Goal: Information Seeking & Learning: Learn about a topic

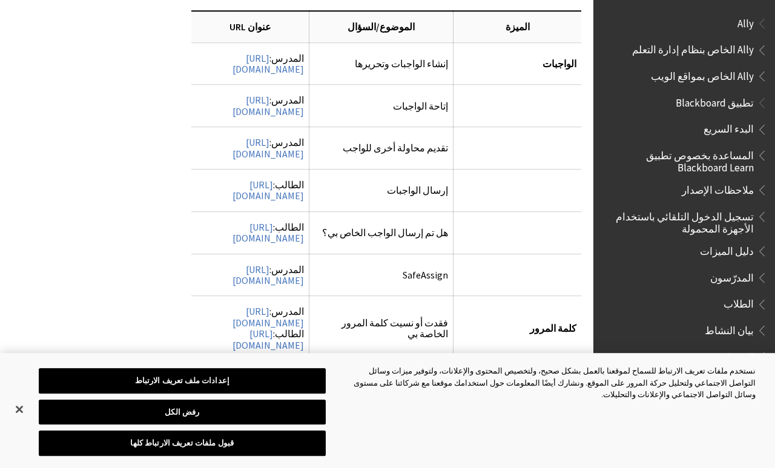
scroll to position [3620, 0]
click at [304, 328] on link "https://help.blackboard.com/Learn/Student/Getting_Started/Log_in_to_Learn#passw…" at bounding box center [267, 340] width 71 height 24
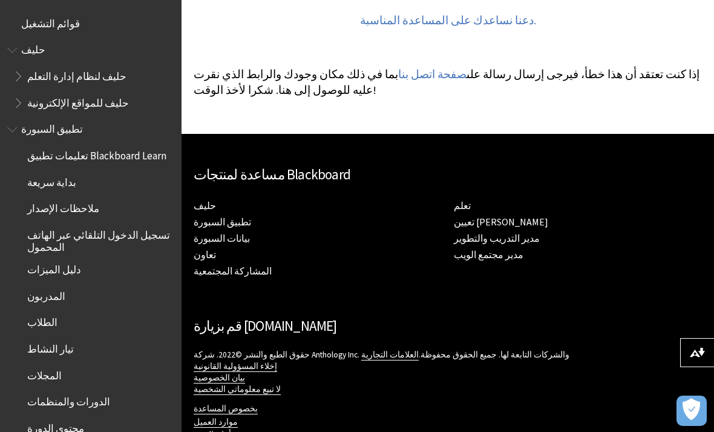
scroll to position [340, 0]
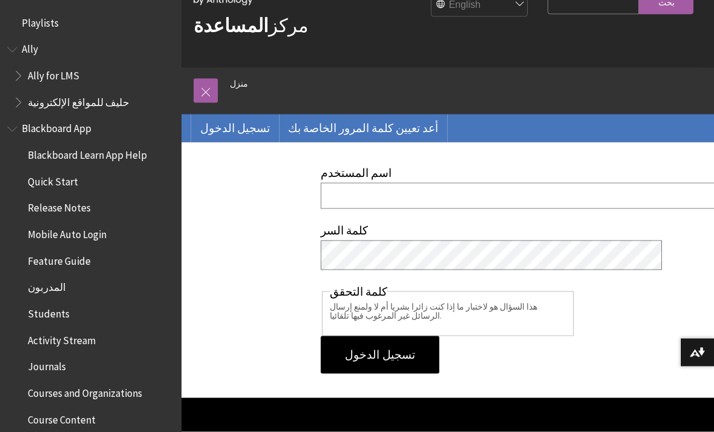
scroll to position [64, 0]
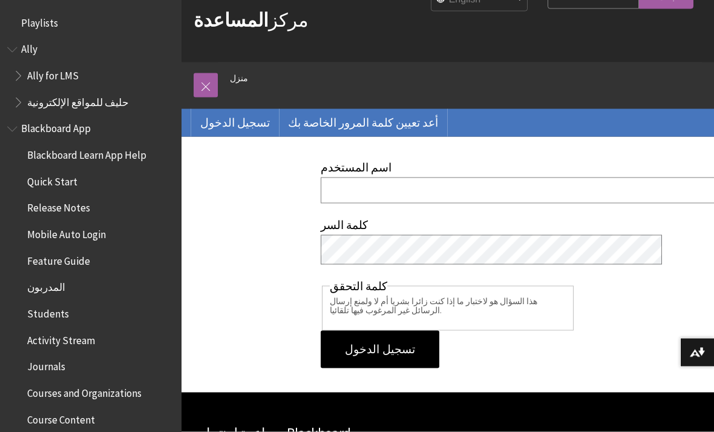
click at [555, 185] on input "اسم المستخدم" at bounding box center [531, 190] width 421 height 26
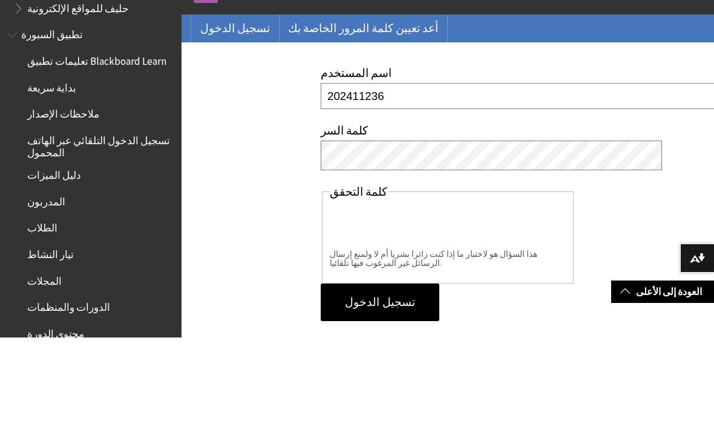
type input "202411236"
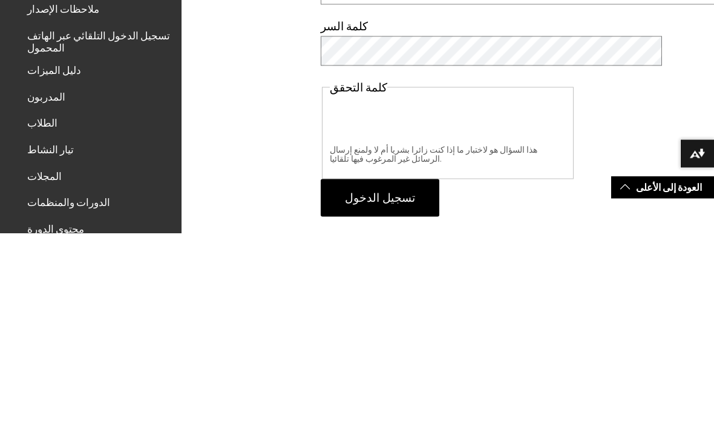
scroll to position [263, 0]
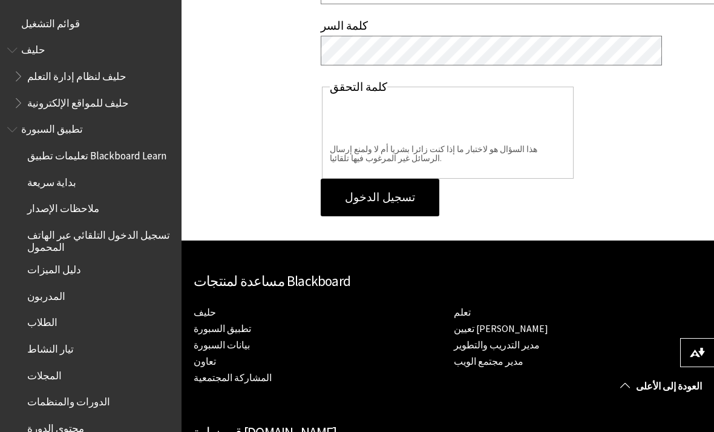
click at [415, 199] on input "تسجيل الدخول" at bounding box center [380, 198] width 119 height 38
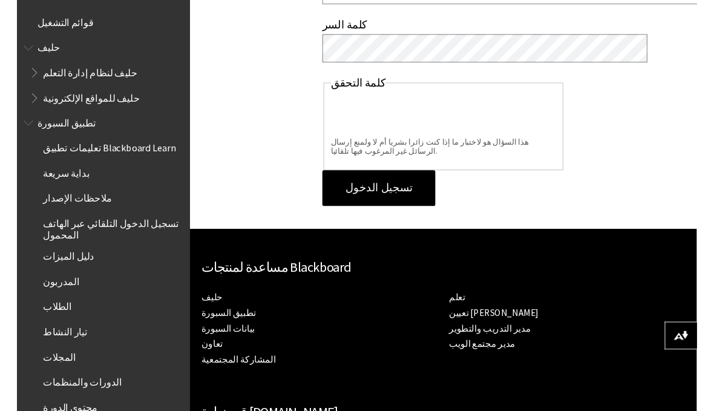
scroll to position [302, 0]
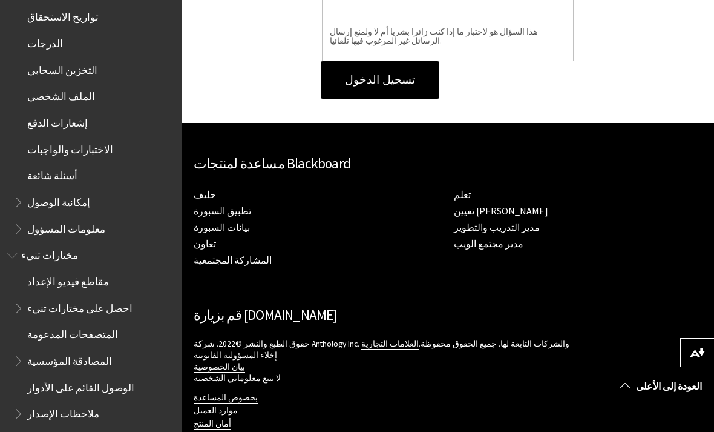
scroll to position [542, 0]
click at [96, 193] on span "إمكانية الوصول" at bounding box center [93, 203] width 161 height 21
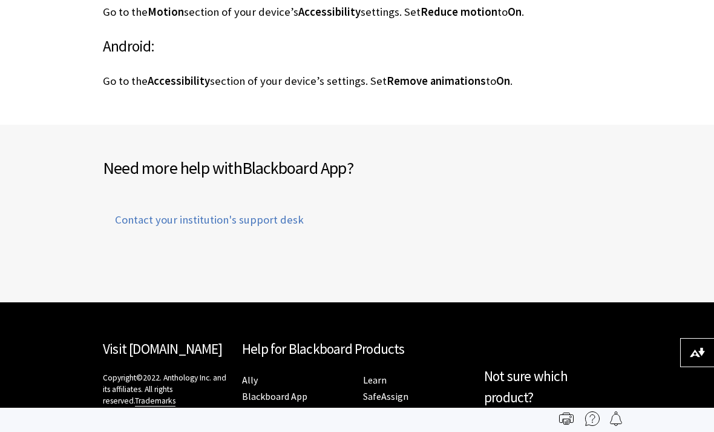
scroll to position [2174, 0]
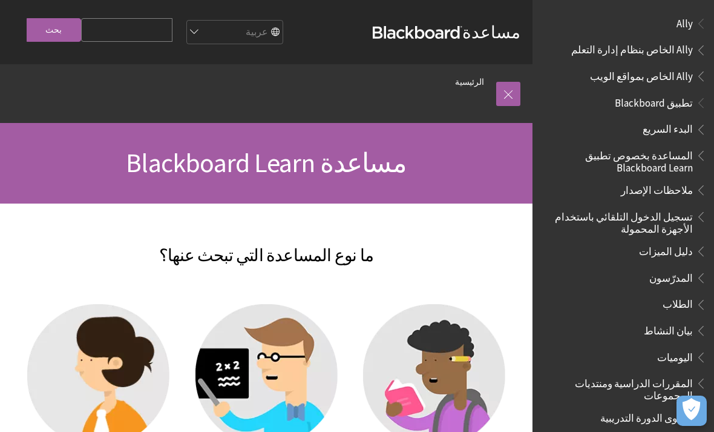
click at [689, 226] on span "تسجيل الدخول التلقائي باستخدام الأجهزة المحمولة" at bounding box center [620, 220] width 146 height 28
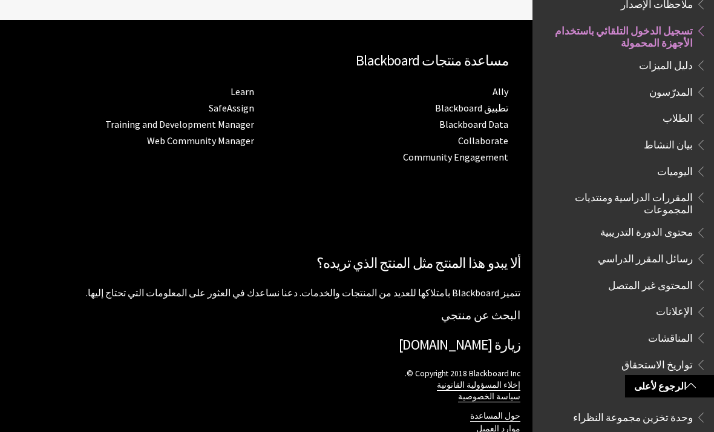
scroll to position [2708, 0]
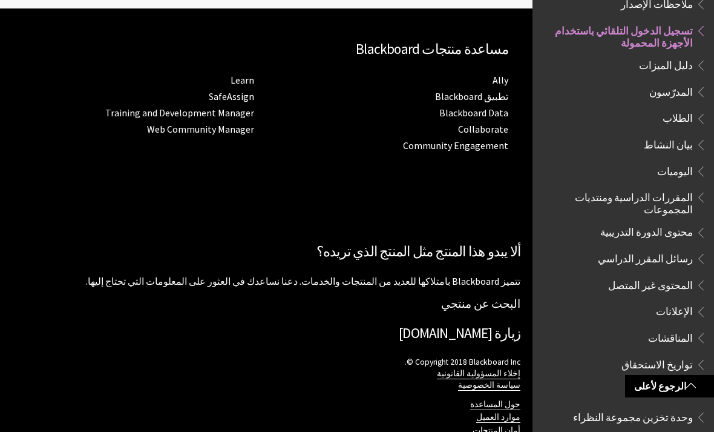
click at [510, 399] on link "حول المساعدة" at bounding box center [495, 404] width 50 height 11
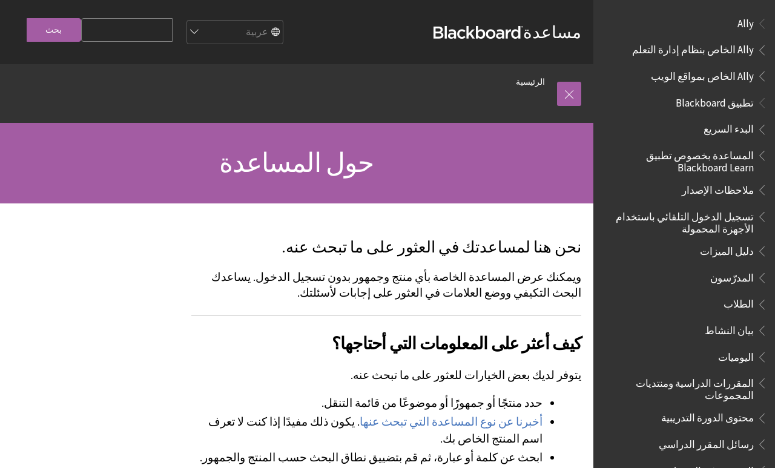
click at [134, 38] on input "Search Query" at bounding box center [126, 30] width 91 height 24
click at [575, 106] on link at bounding box center [569, 94] width 24 height 24
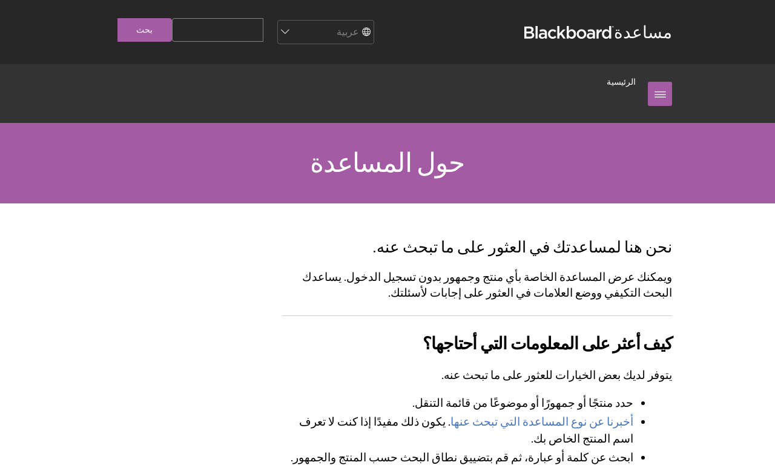
click at [653, 104] on link at bounding box center [660, 94] width 24 height 24
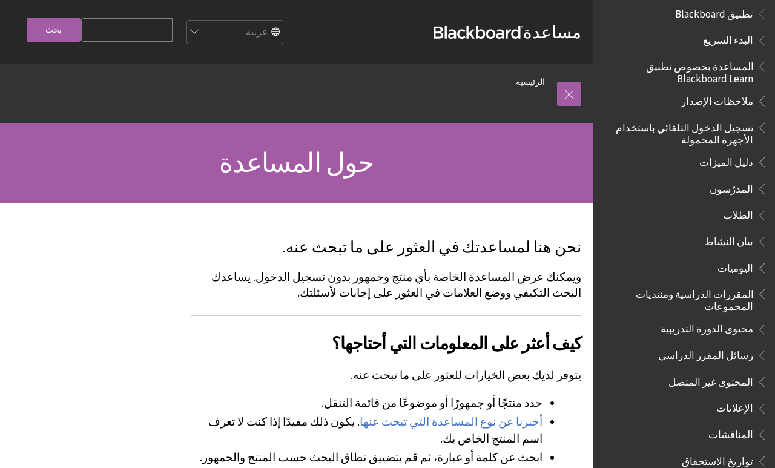
scroll to position [90, 0]
click at [739, 70] on span "المساعدة بخصوص تطبيق Blackboard Learn" at bounding box center [681, 70] width 146 height 28
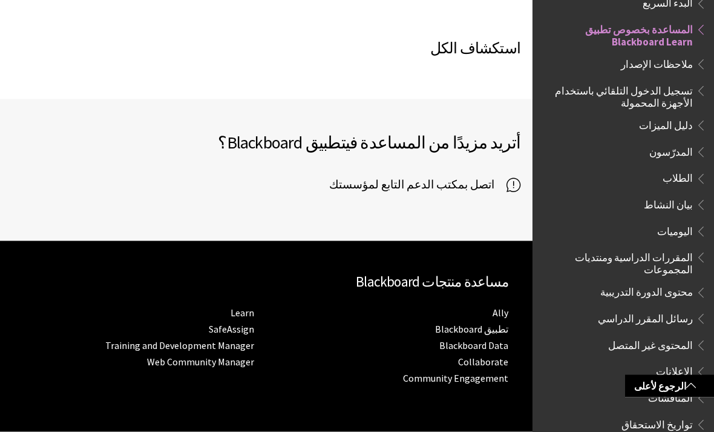
scroll to position [755, 0]
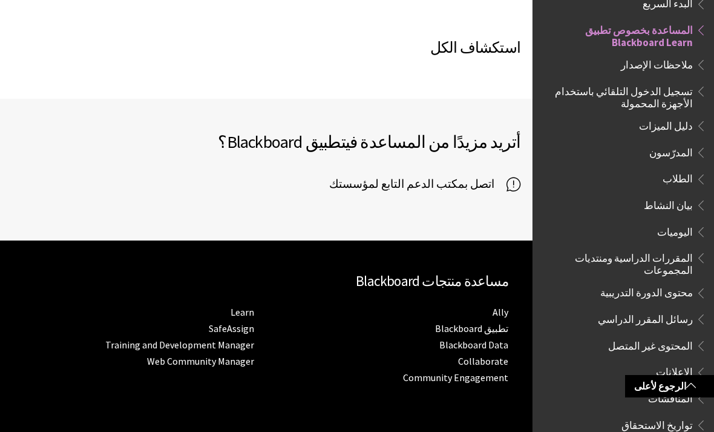
click at [514, 189] on icon at bounding box center [514, 184] width 14 height 18
